Goal: Task Accomplishment & Management: Use online tool/utility

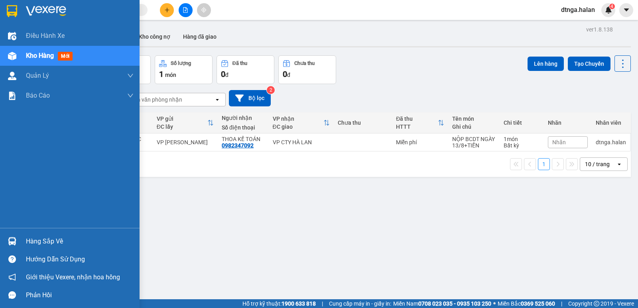
click at [45, 241] on div "Hàng sắp về" at bounding box center [80, 242] width 108 height 12
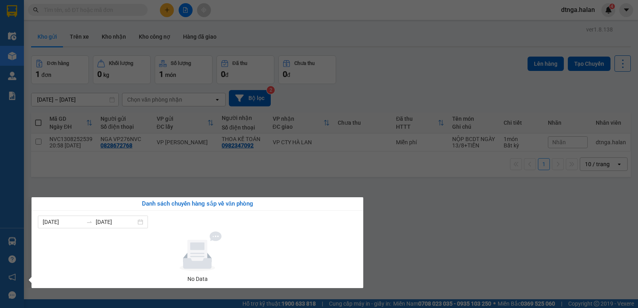
click at [470, 243] on section "Kết quả tìm kiếm ( 0 ) Bộ lọc No Data dtnga.halan 4 Điều hành xe Kho hàng mới Q…" at bounding box center [319, 154] width 638 height 308
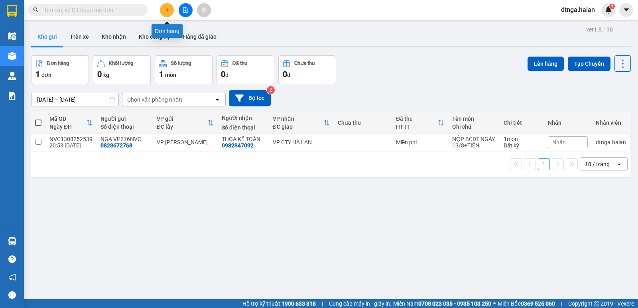
click at [162, 8] on button at bounding box center [167, 10] width 14 height 14
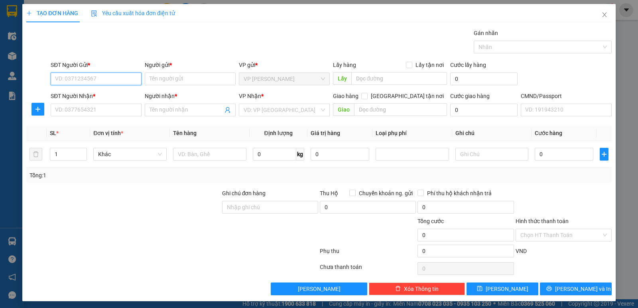
drag, startPoint x: 111, startPoint y: 81, endPoint x: 111, endPoint y: 77, distance: 4.4
click at [111, 79] on input "SĐT Người Gửi *" at bounding box center [96, 79] width 91 height 13
click at [99, 92] on div "0862568586 - THẮNG" at bounding box center [95, 95] width 81 height 9
type input "0862568586"
type input "THẮNG"
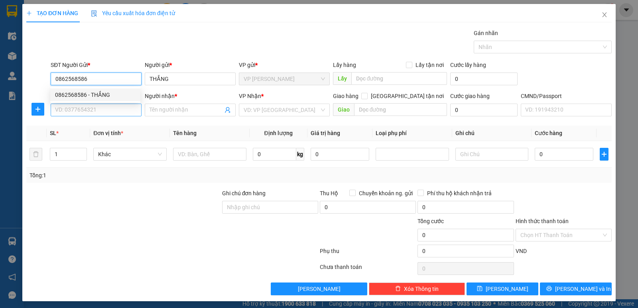
type input "0862568586"
click at [97, 109] on input "SĐT Người Nhận *" at bounding box center [96, 110] width 91 height 13
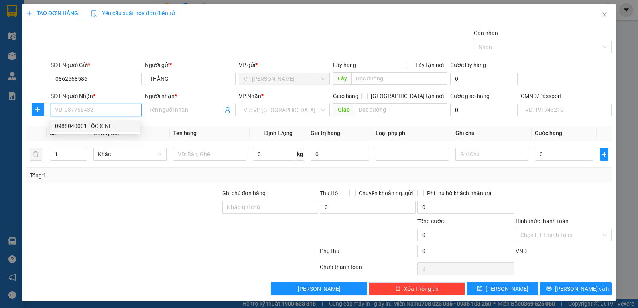
click at [95, 126] on div "0988040001 - ỐC XINH" at bounding box center [95, 126] width 81 height 9
type input "0988040001"
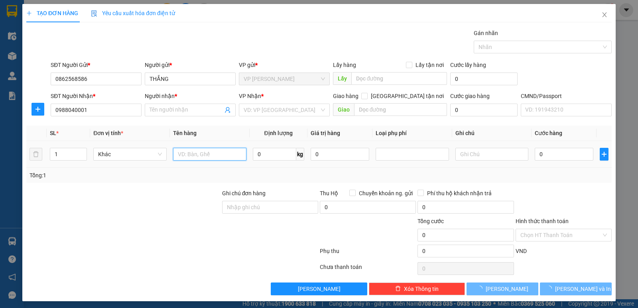
click at [184, 155] on input "text" at bounding box center [209, 154] width 73 height 13
type input "ỐC XINH"
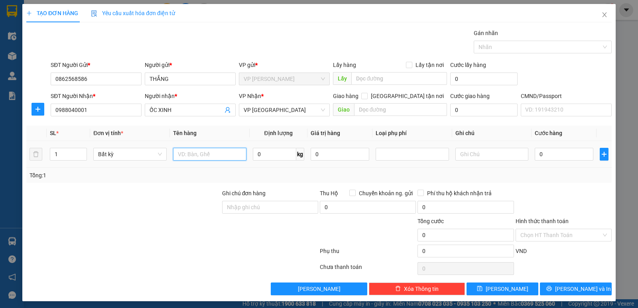
click at [199, 158] on input "text" at bounding box center [209, 154] width 73 height 13
type input "XỐP HẢI SẢN"
click at [272, 158] on input "0" at bounding box center [274, 154] width 43 height 13
type input "36"
drag, startPoint x: 554, startPoint y: 152, endPoint x: 560, endPoint y: 190, distance: 38.0
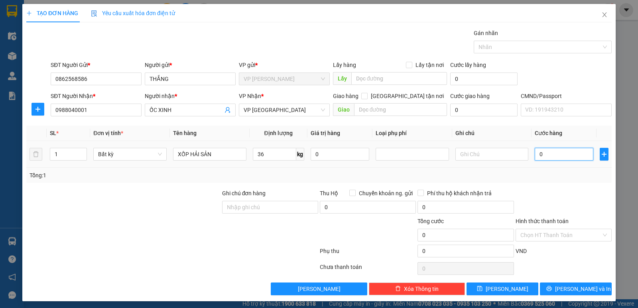
click at [554, 152] on input "0" at bounding box center [564, 154] width 59 height 13
click at [560, 190] on div at bounding box center [564, 203] width 98 height 28
type input "75.000"
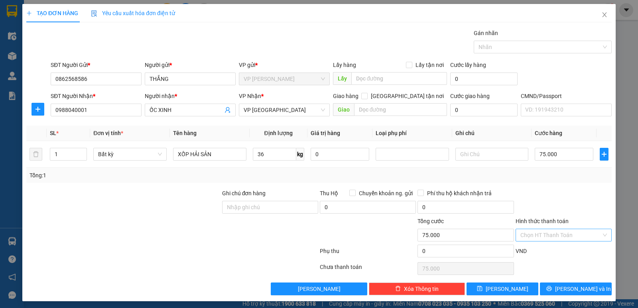
scroll to position [3, 0]
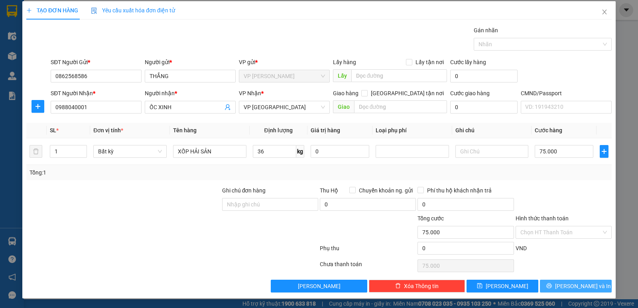
click at [567, 286] on span "Lưu và In" at bounding box center [583, 286] width 56 height 9
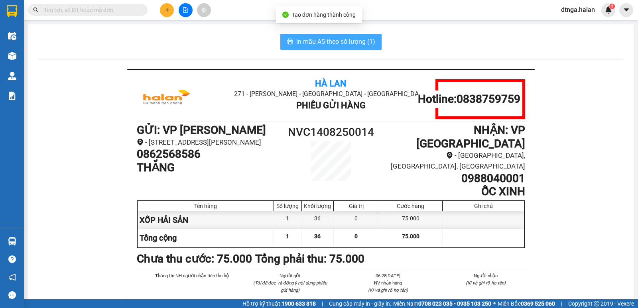
click at [329, 38] on span "In mẫu A5 theo số lượng (1)" at bounding box center [335, 42] width 79 height 10
